Goal: Information Seeking & Learning: Find specific fact

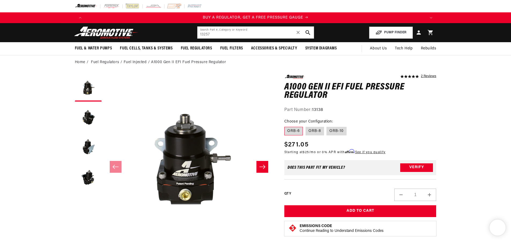
scroll to position [0, 340]
type input "13257"
click at [311, 34] on button "search button" at bounding box center [308, 33] width 12 height 12
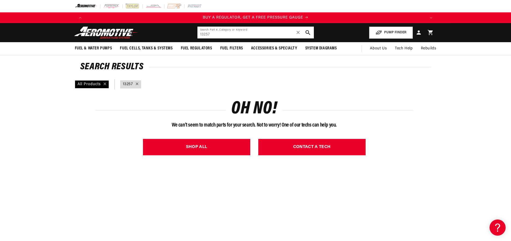
click at [274, 32] on input "13257" at bounding box center [256, 33] width 116 height 12
drag, startPoint x: 203, startPoint y: 33, endPoint x: 190, endPoint y: 33, distance: 13.4
click at [190, 33] on header "Fuel & Water Pumps Back In-Tank In-Line Fuel Pumps" at bounding box center [255, 32] width 389 height 19
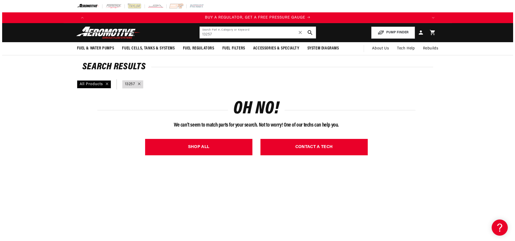
scroll to position [0, 340]
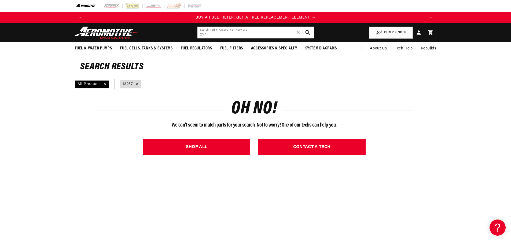
type input "257"
click at [312, 35] on button "search button" at bounding box center [308, 33] width 12 height 12
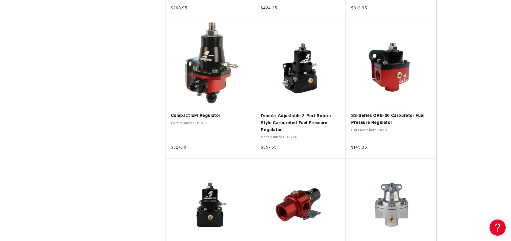
scroll to position [0, 681]
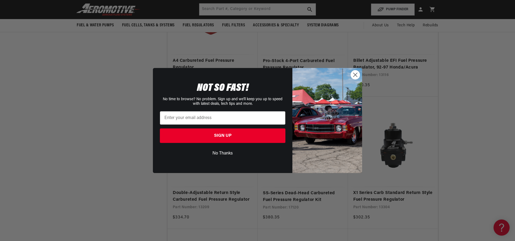
scroll to position [0, 681]
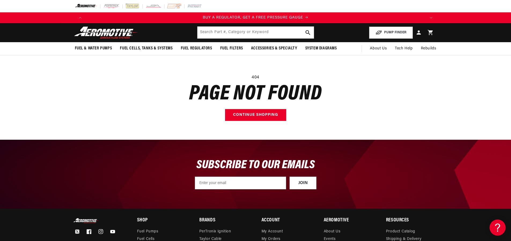
scroll to position [0, 340]
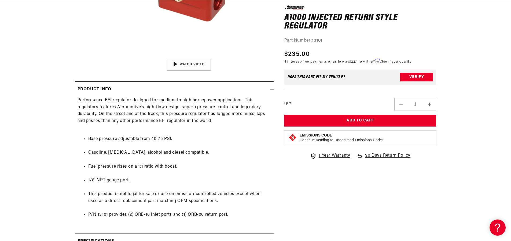
scroll to position [0, 1021]
